Goal: Task Accomplishment & Management: Manage account settings

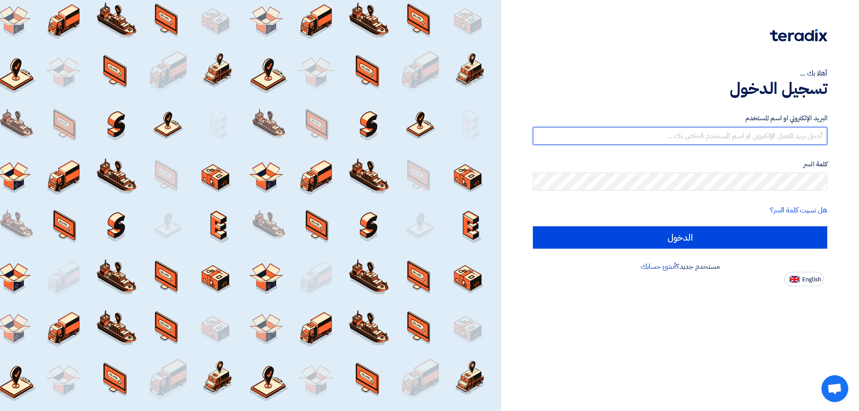
click at [700, 135] on input "text" at bounding box center [680, 136] width 295 height 18
type input "[EMAIL_ADDRESS][DOMAIN_NAME]"
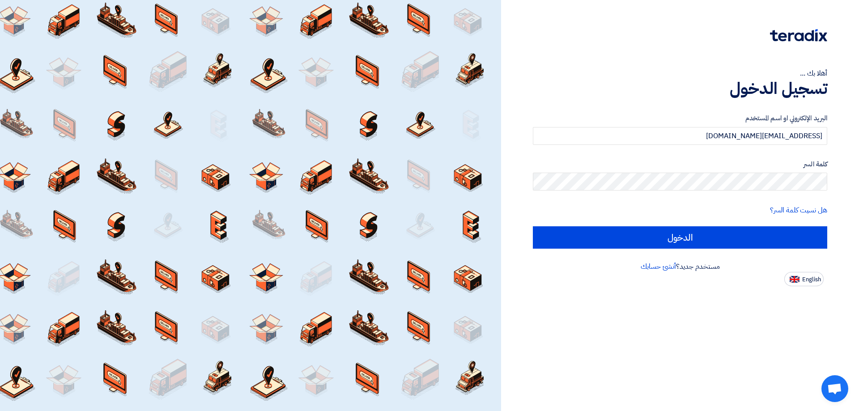
click at [699, 169] on label "كلمة السر" at bounding box center [680, 164] width 295 height 10
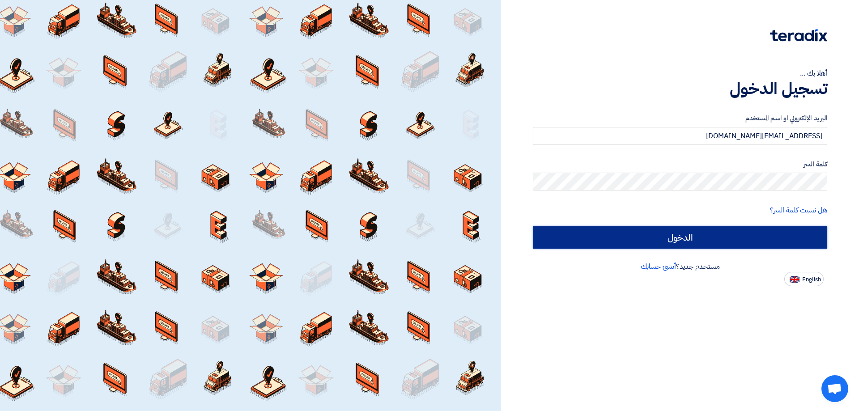
click at [747, 239] on input "الدخول" at bounding box center [680, 237] width 295 height 22
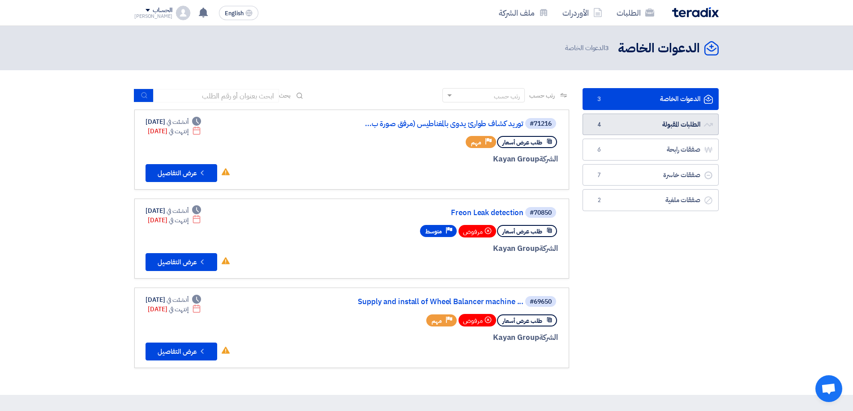
click at [641, 117] on link "الطلبات المقبولة الطلبات المقبولة 4" at bounding box center [650, 125] width 136 height 22
